Goal: Navigation & Orientation: Find specific page/section

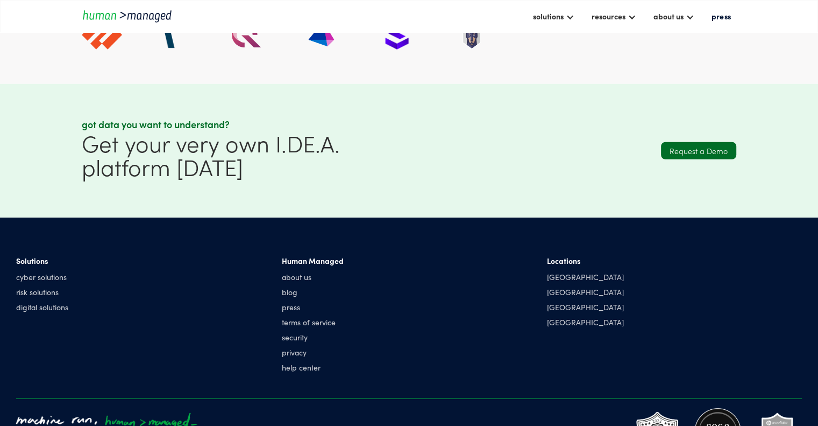
scroll to position [2812, 0]
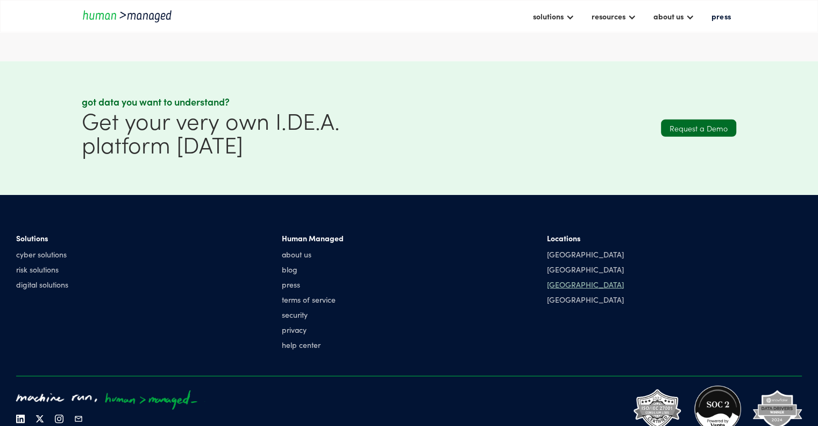
click at [557, 289] on div "[GEOGRAPHIC_DATA]" at bounding box center [585, 284] width 77 height 11
click at [561, 304] on div "[GEOGRAPHIC_DATA]" at bounding box center [585, 299] width 77 height 11
click at [304, 259] on link "about us" at bounding box center [313, 254] width 62 height 11
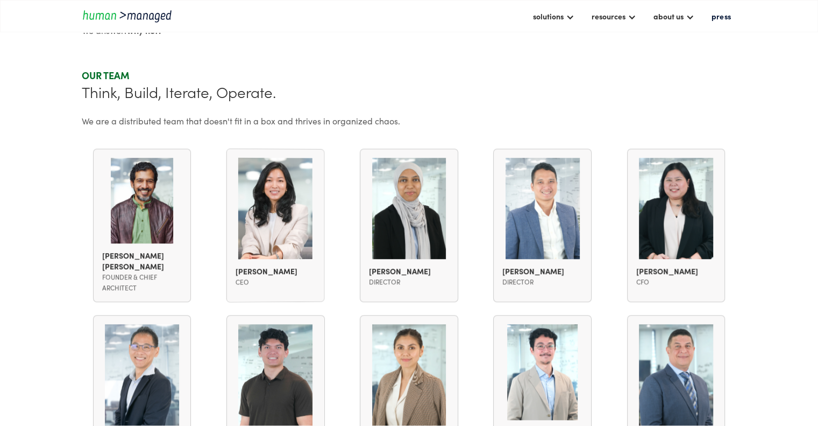
scroll to position [753, 0]
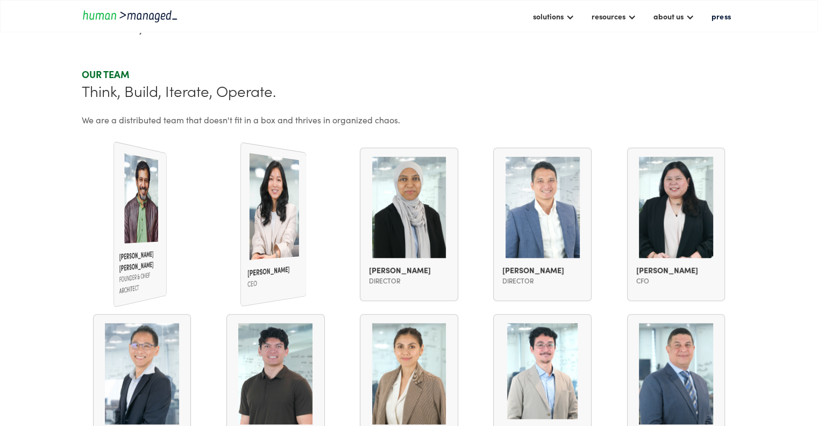
click at [18, 190] on section "Our team Think, Build, Iterate, Operate. We are a distributed team that doesn't…" at bounding box center [409, 366] width 818 height 597
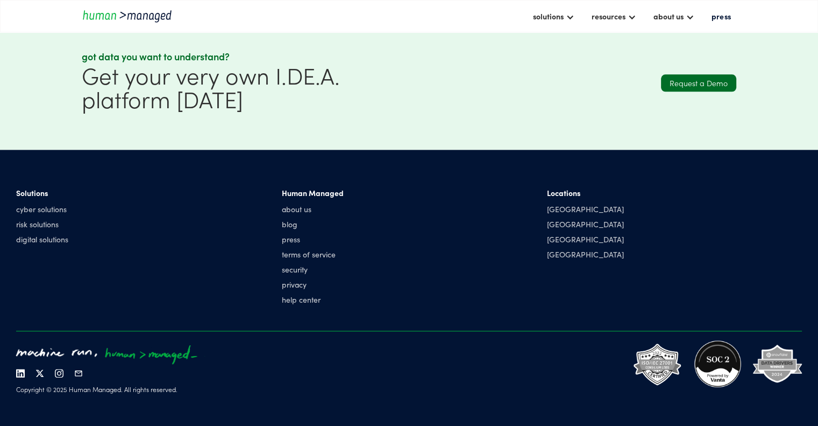
scroll to position [1403, 0]
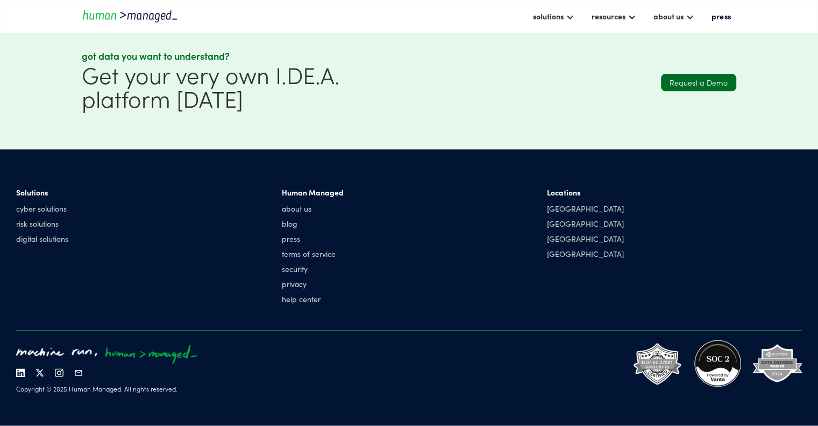
click at [29, 191] on div "Solutions" at bounding box center [42, 192] width 52 height 11
click at [29, 190] on div "Solutions" at bounding box center [42, 192] width 52 height 11
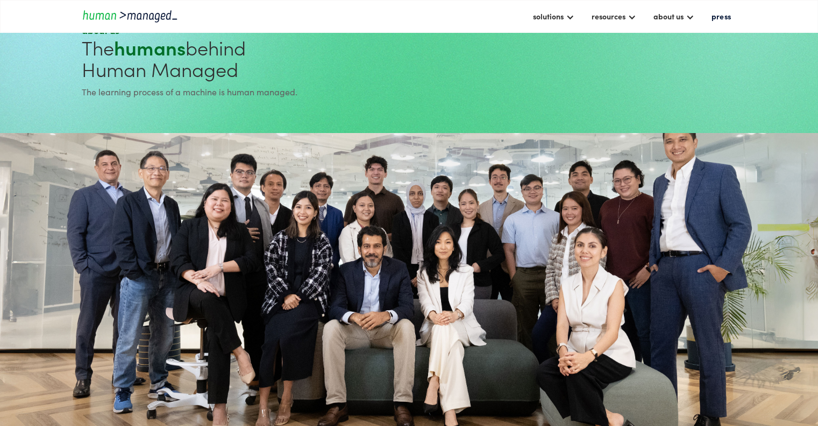
scroll to position [0, 0]
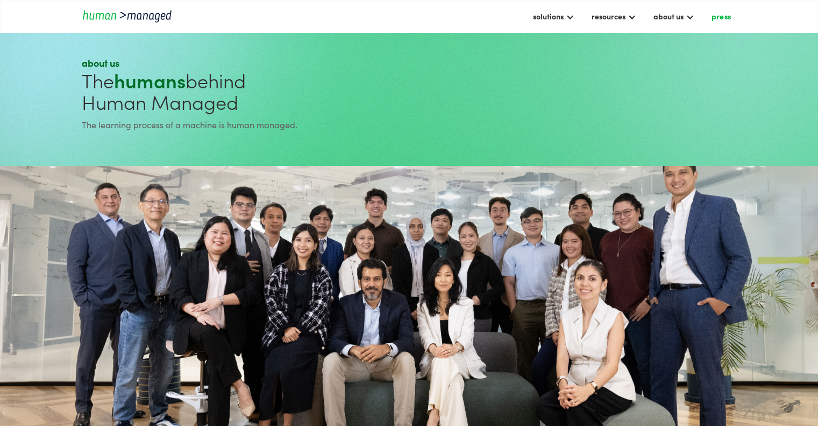
click at [713, 15] on link "press" at bounding box center [721, 16] width 30 height 18
